Goal: Find specific page/section: Find specific page/section

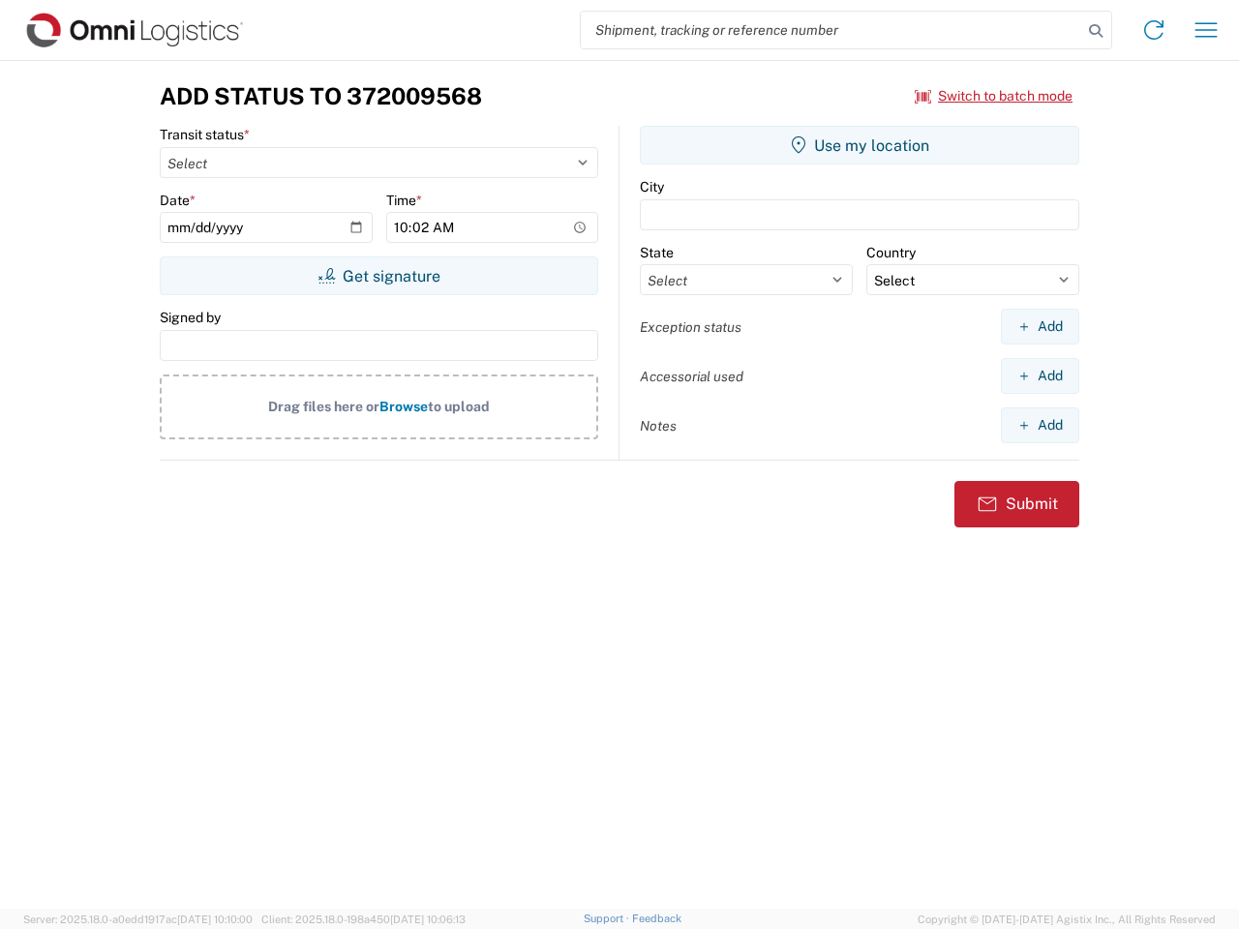
click at [831, 30] on input "search" at bounding box center [831, 30] width 501 height 37
click at [1095, 31] on icon at bounding box center [1095, 30] width 27 height 27
click at [1153, 30] on icon at bounding box center [1153, 30] width 31 height 31
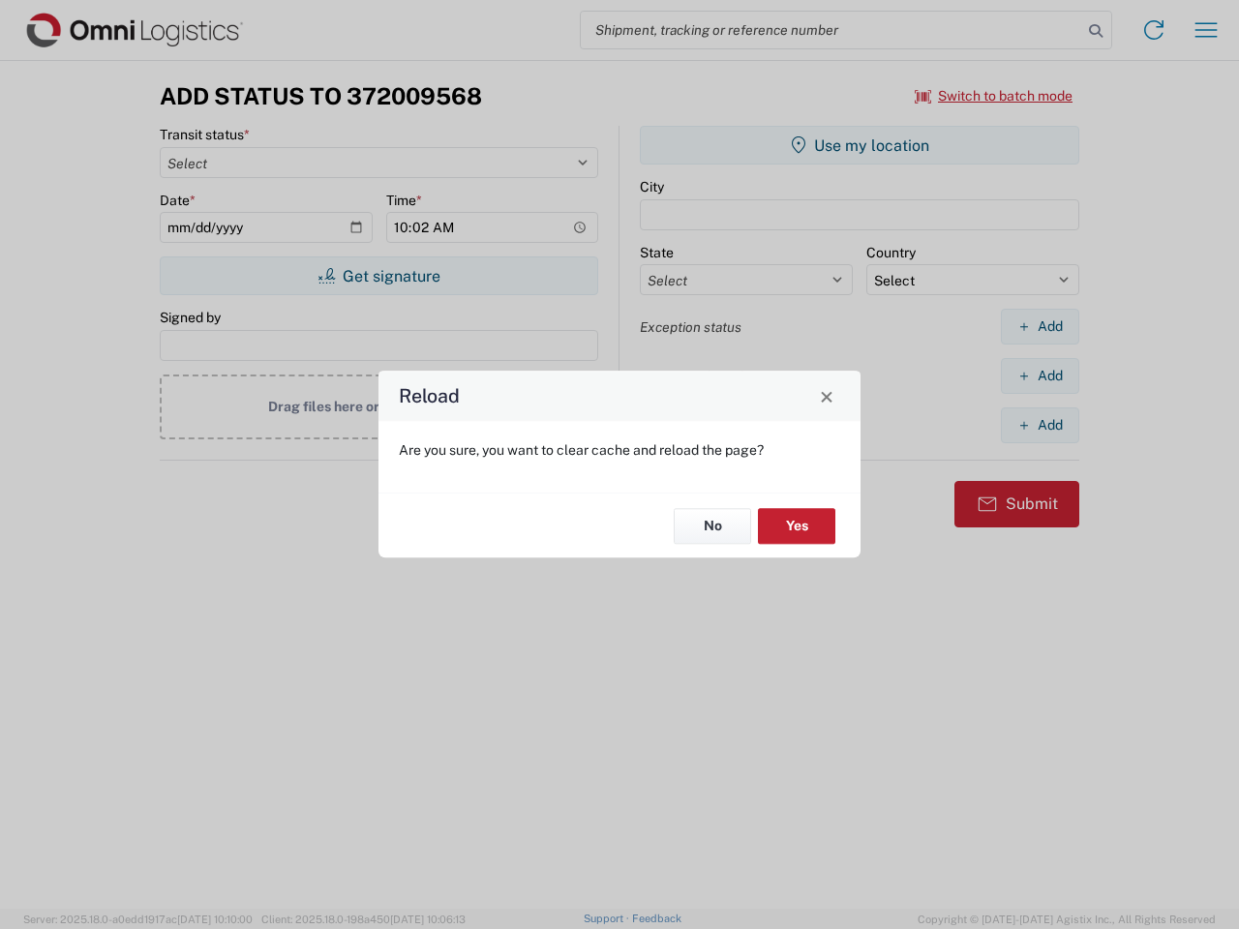
click at [1206, 30] on div "Reload Are you sure, you want to clear cache and reload the page? No Yes" at bounding box center [619, 464] width 1239 height 929
click at [994, 96] on div "Reload Are you sure, you want to clear cache and reload the page? No Yes" at bounding box center [619, 464] width 1239 height 929
click at [378, 276] on div "Reload Are you sure, you want to clear cache and reload the page? No Yes" at bounding box center [619, 464] width 1239 height 929
click at [859, 145] on div "Reload Are you sure, you want to clear cache and reload the page? No Yes" at bounding box center [619, 464] width 1239 height 929
click at [1039, 326] on div "Reload Are you sure, you want to clear cache and reload the page? No Yes" at bounding box center [619, 464] width 1239 height 929
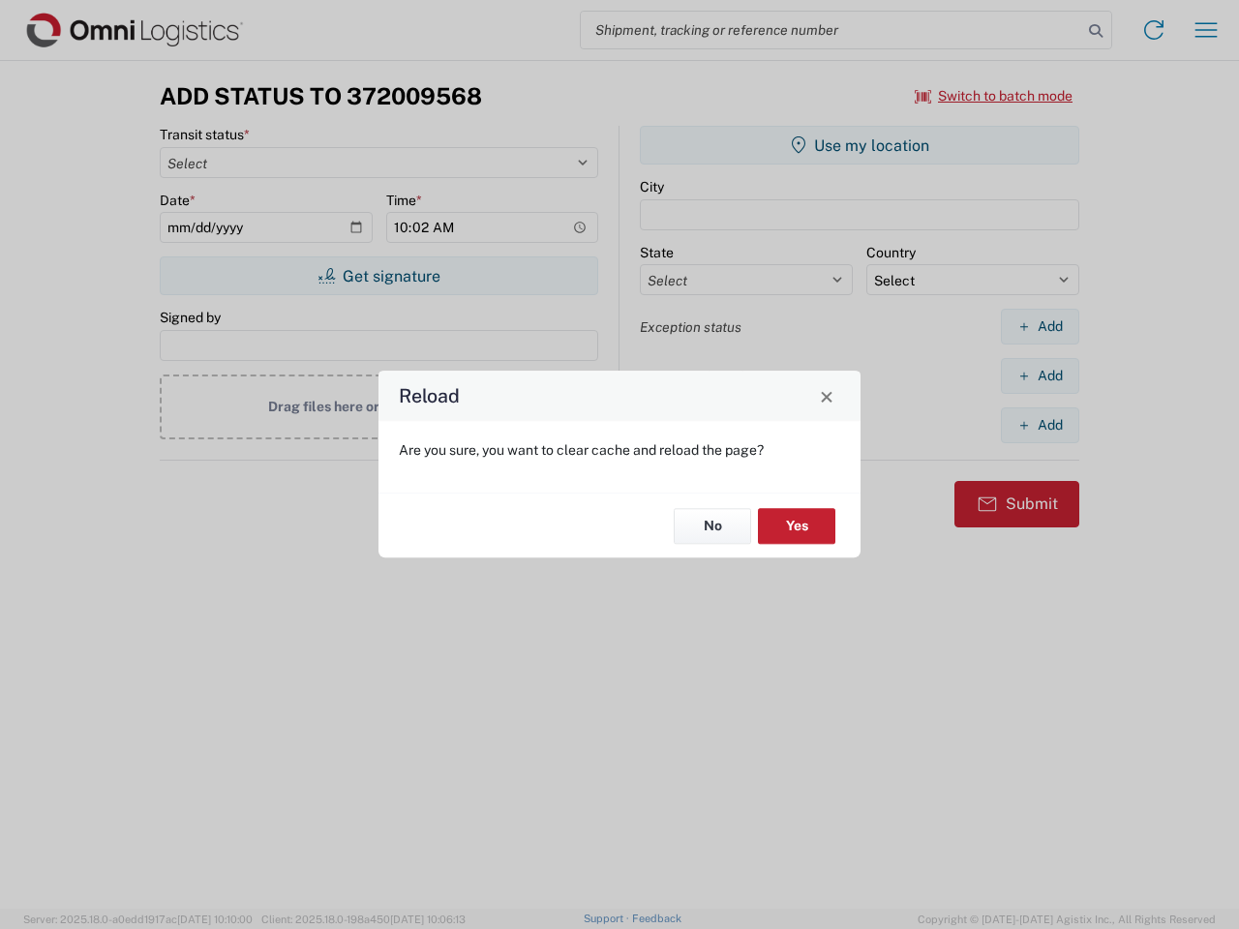
click at [1039, 375] on div "Reload Are you sure, you want to clear cache and reload the page? No Yes" at bounding box center [619, 464] width 1239 height 929
click at [1039, 425] on div "Reload Are you sure, you want to clear cache and reload the page? No Yes" at bounding box center [619, 464] width 1239 height 929
